Goal: Check status: Check status

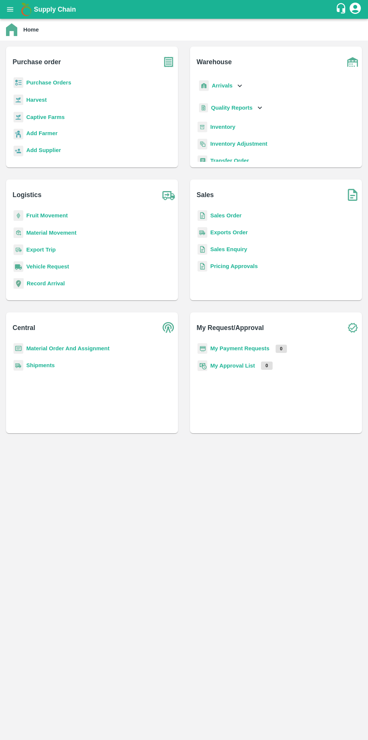
click at [47, 85] on b "Purchase Orders" at bounding box center [48, 83] width 45 height 6
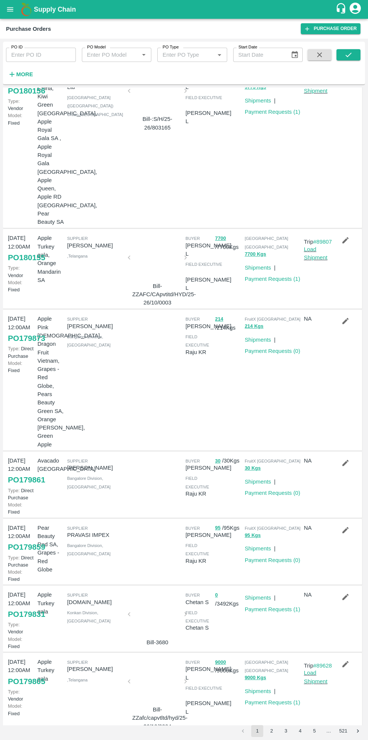
scroll to position [191, 0]
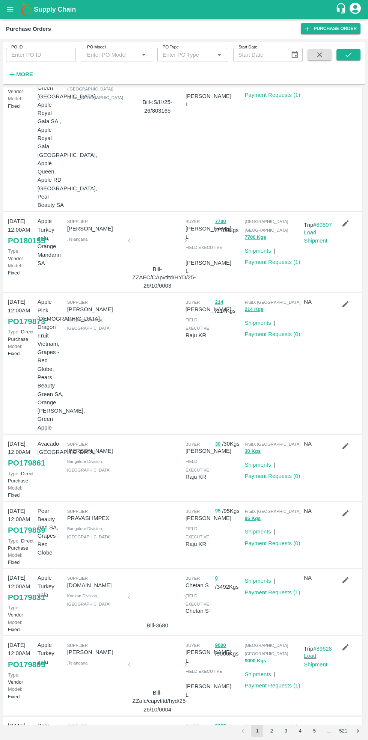
click at [272, 731] on button "2" at bounding box center [271, 731] width 12 height 12
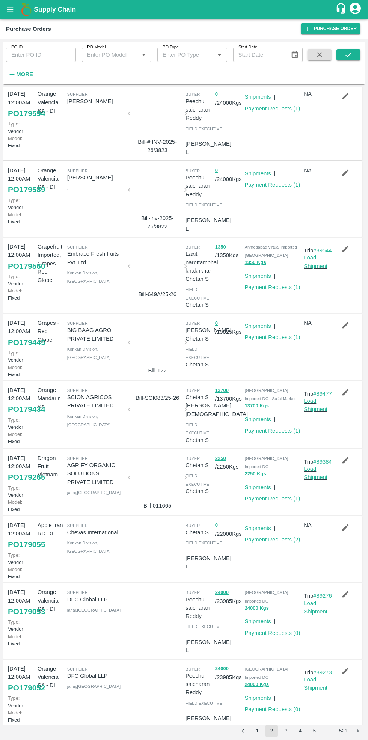
scroll to position [99, 0]
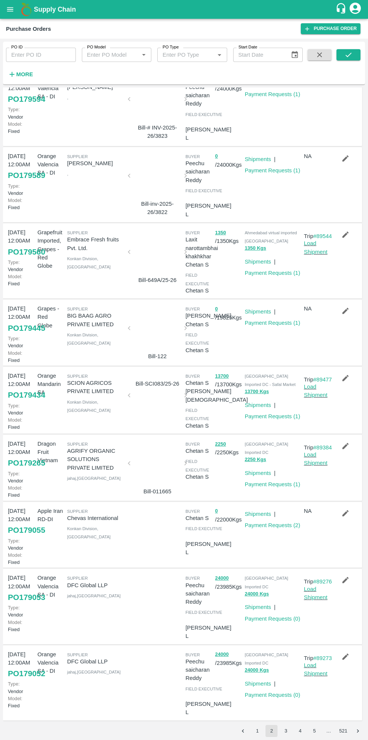
click at [286, 731] on button "3" at bounding box center [286, 731] width 12 height 12
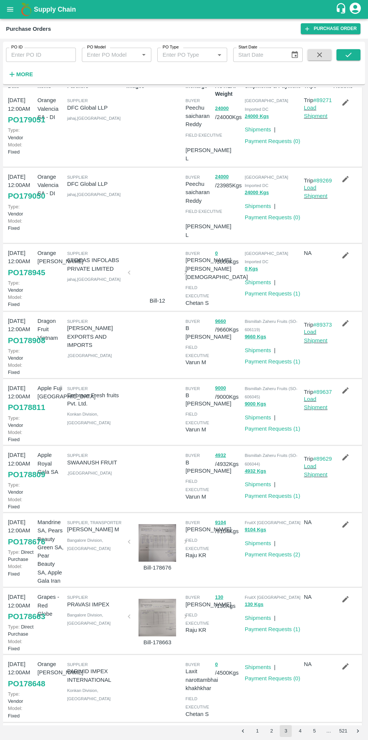
scroll to position [0, 0]
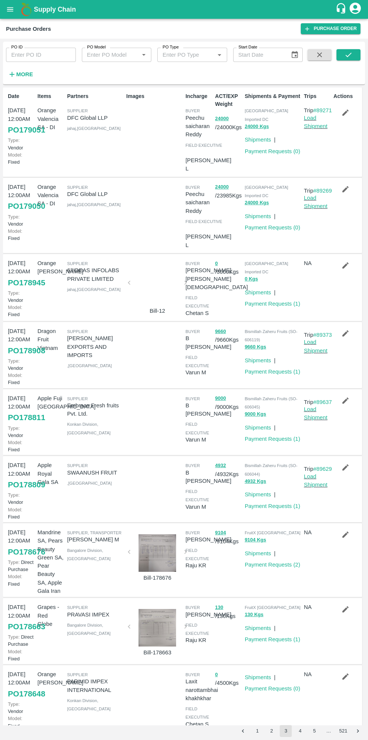
click at [304, 734] on button "4" at bounding box center [300, 731] width 12 height 12
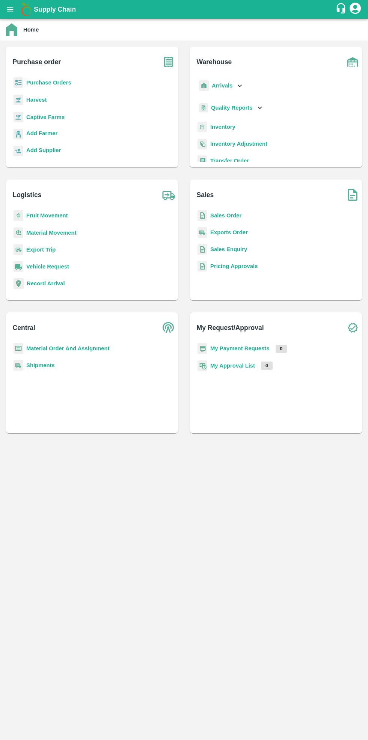
click at [54, 82] on b "Purchase Orders" at bounding box center [48, 83] width 45 height 6
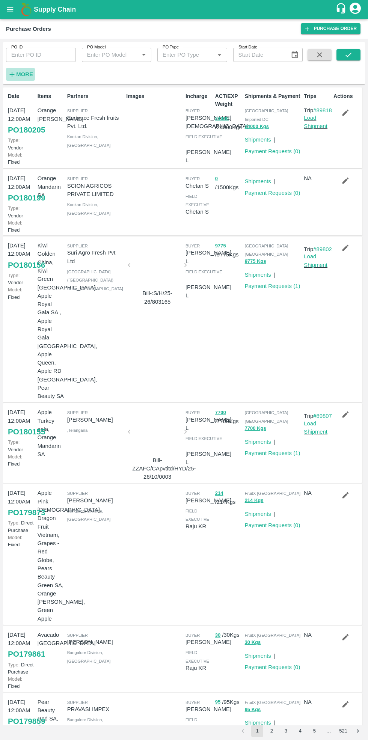
click at [25, 74] on strong "More" at bounding box center [24, 74] width 17 height 6
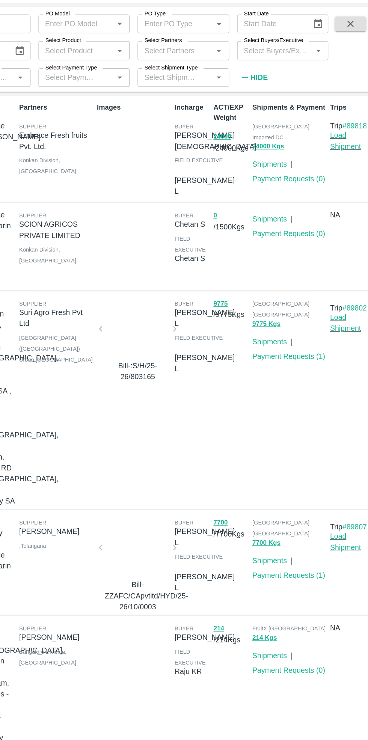
scroll to position [3, 0]
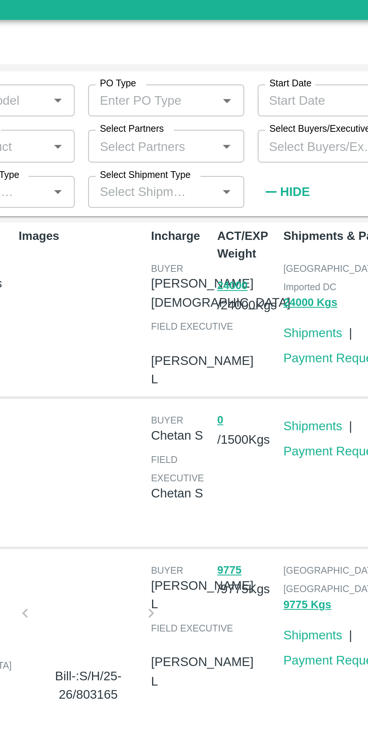
click at [194, 76] on input "Select Partners" at bounding box center [185, 75] width 53 height 10
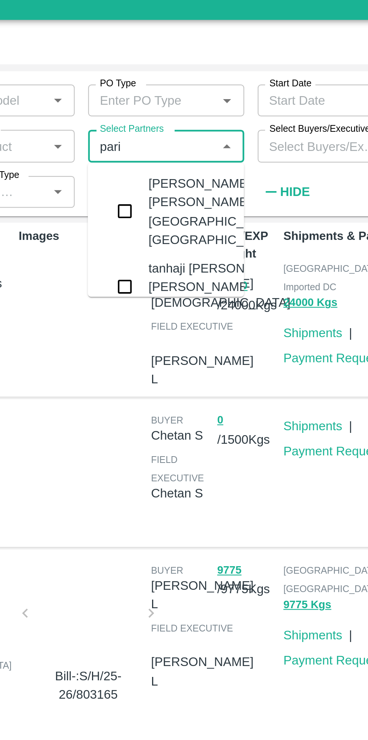
type input "pariv"
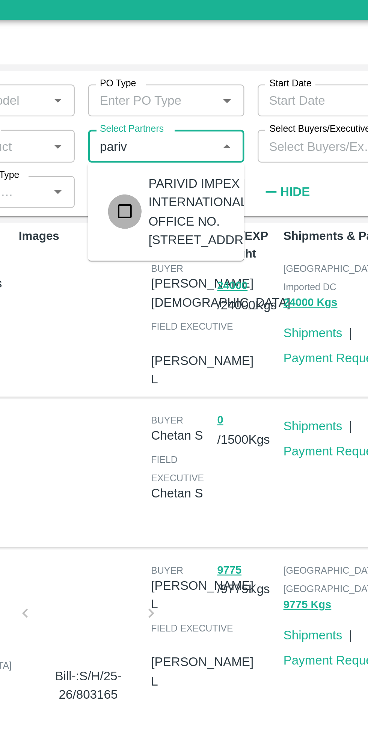
click at [176, 112] on input "checkbox" at bounding box center [173, 104] width 15 height 15
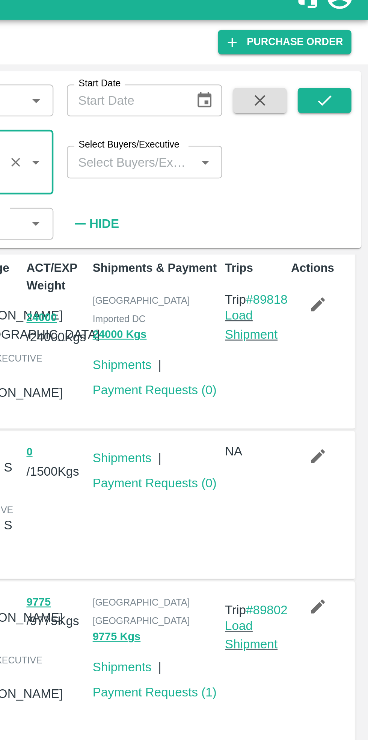
click at [349, 52] on icon "submit" at bounding box center [348, 55] width 8 height 8
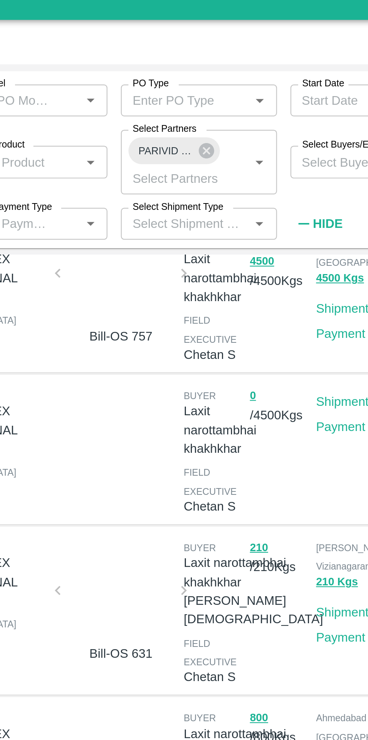
scroll to position [0, 0]
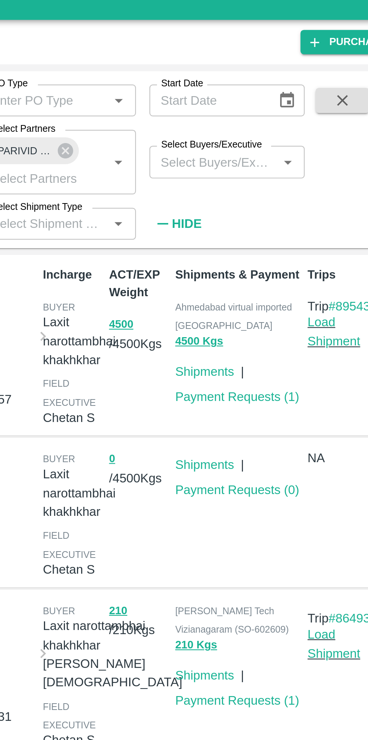
click at [278, 184] on link "Payment Requests ( 1 )" at bounding box center [273, 187] width 56 height 6
